Goal: Complete application form

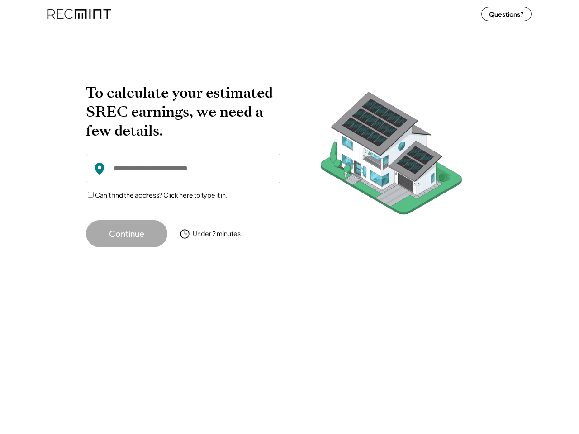
click at [290, 217] on div at bounding box center [392, 155] width 204 height 145
click at [290, 229] on div "To calculate your estimated SREC earnings, we need a few details. Can't find th…" at bounding box center [289, 165] width 407 height 164
click at [290, 33] on div at bounding box center [289, 33] width 579 height 18
click at [290, 149] on div at bounding box center [392, 155] width 204 height 145
click at [290, 165] on div at bounding box center [392, 155] width 204 height 145
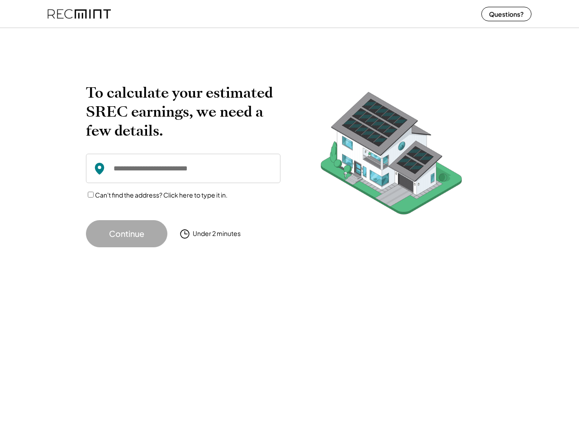
click at [183, 165] on input "input" at bounding box center [183, 168] width 195 height 29
click at [183, 112] on h2 "To calculate your estimated SREC earnings, we need a few details." at bounding box center [183, 111] width 195 height 57
click at [183, 177] on input "input" at bounding box center [183, 168] width 195 height 29
click at [183, 169] on input "input" at bounding box center [183, 168] width 195 height 29
click at [183, 168] on input "input" at bounding box center [183, 168] width 195 height 29
